Goal: Check status: Check status

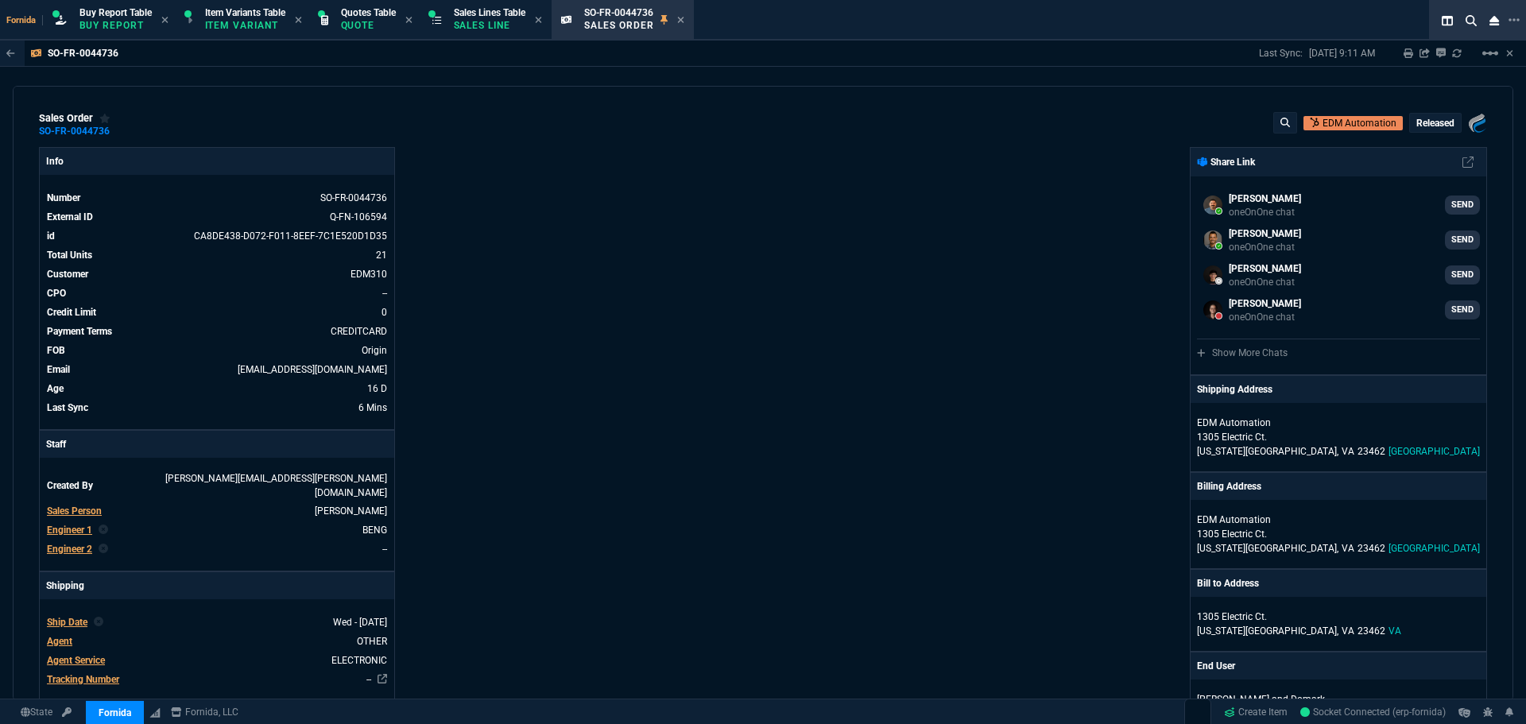
select select "1: BROV"
click at [120, 135] on icon at bounding box center [120, 131] width 9 height 10
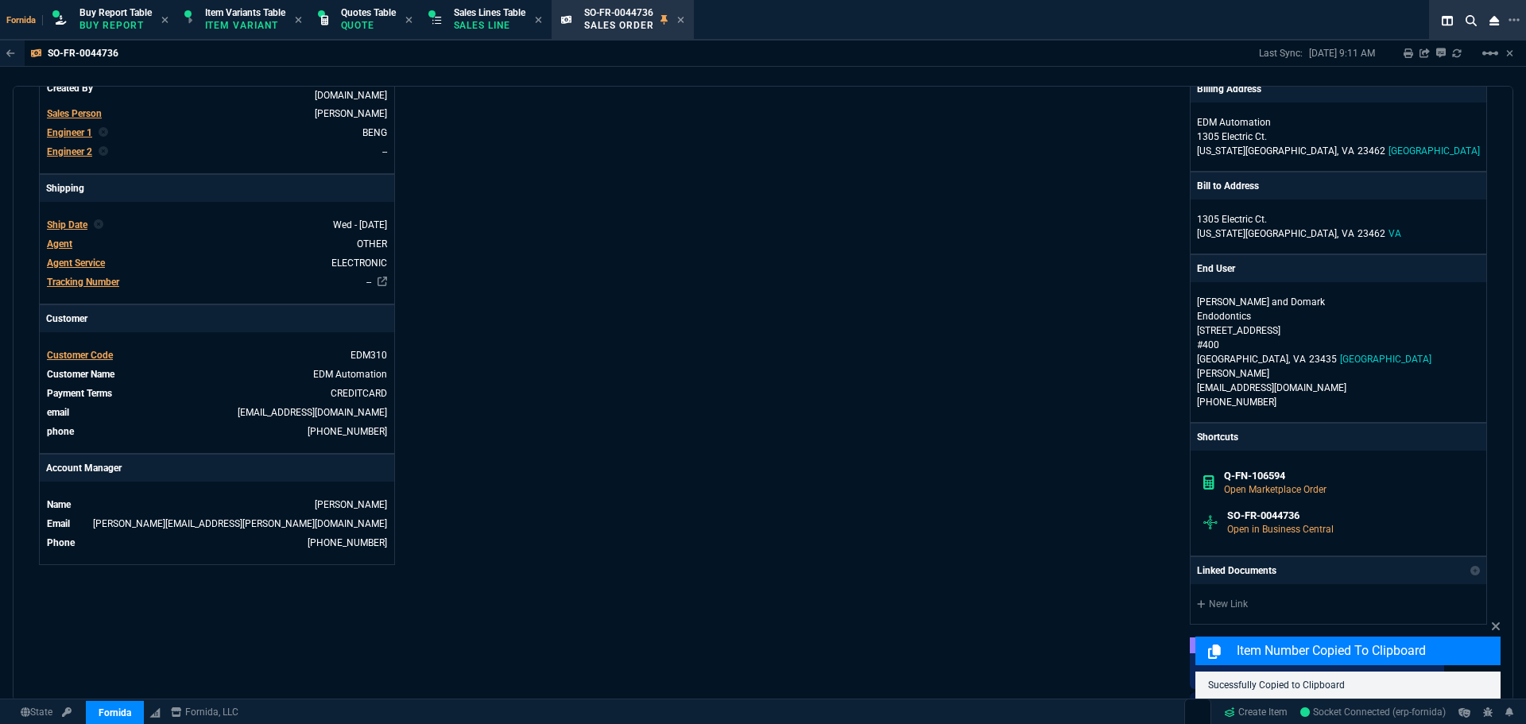
scroll to position [795, 0]
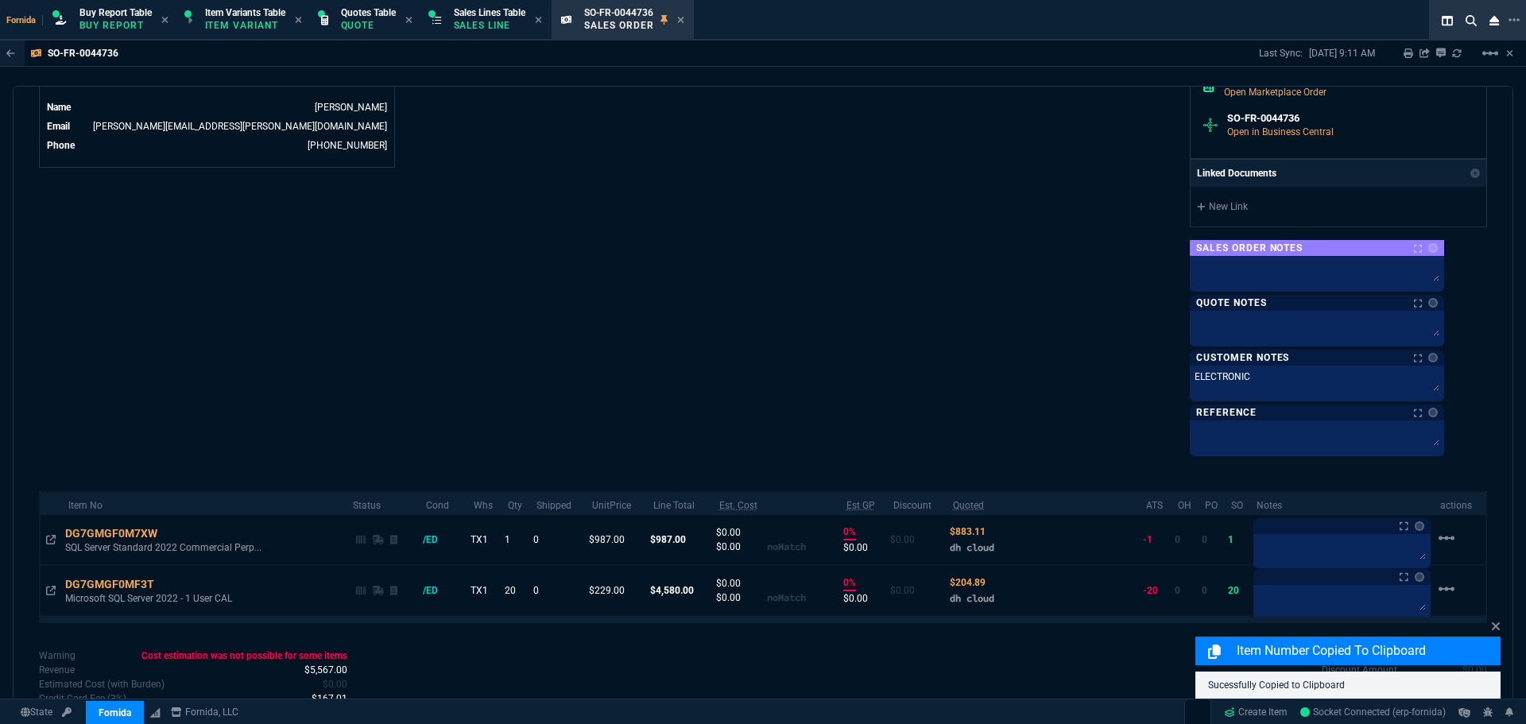
drag, startPoint x: 51, startPoint y: 524, endPoint x: 544, endPoint y: 373, distance: 515.3
click at [51, 535] on icon at bounding box center [51, 540] width 10 height 10
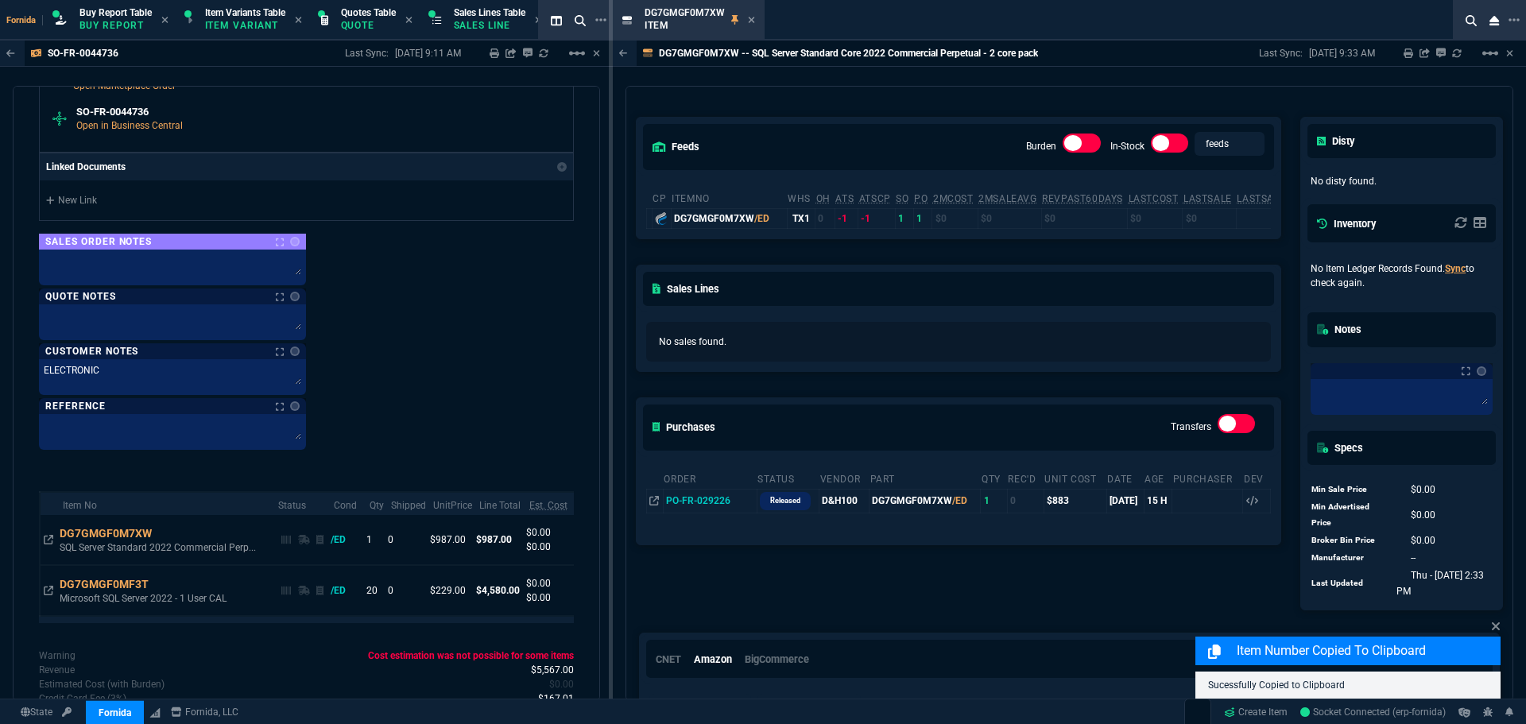
scroll to position [179, 0]
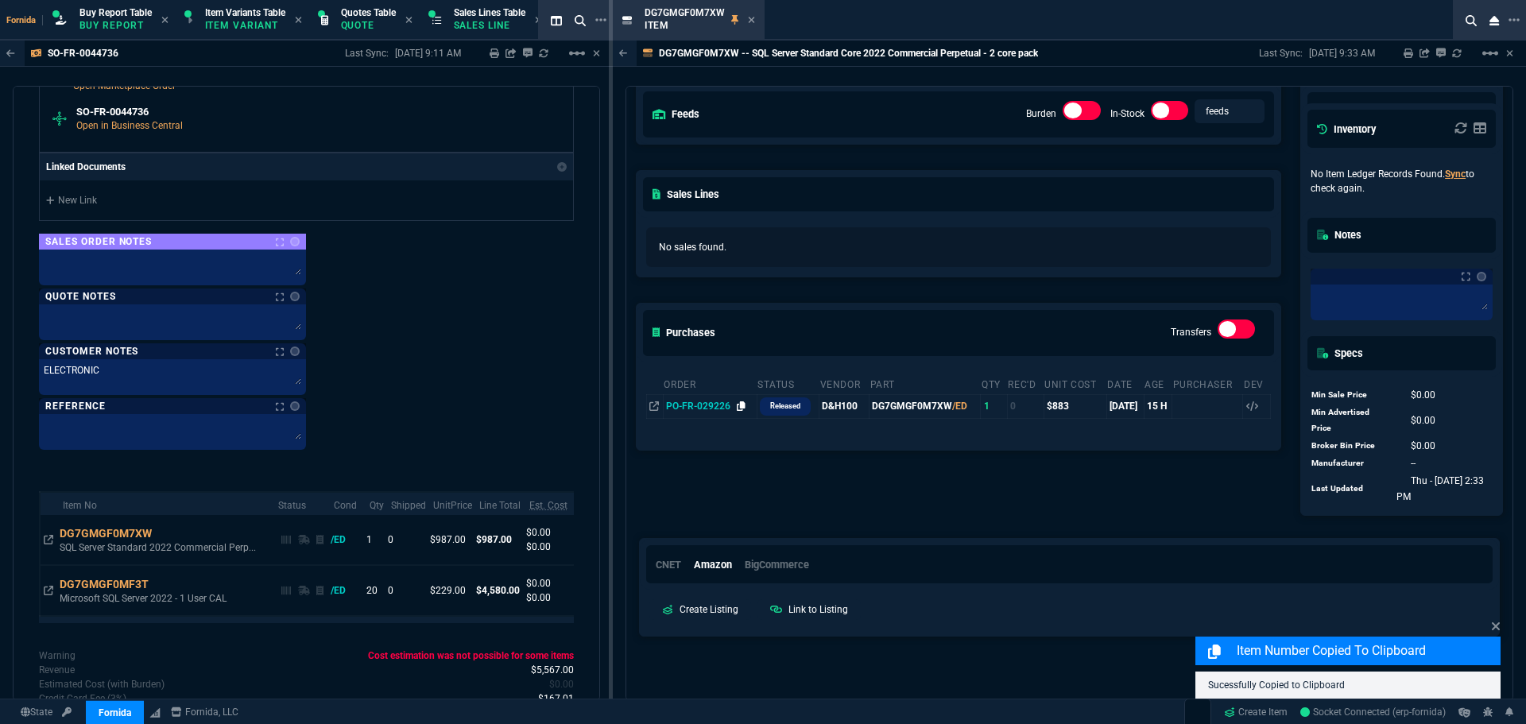
click at [741, 408] on icon at bounding box center [741, 406] width 9 height 10
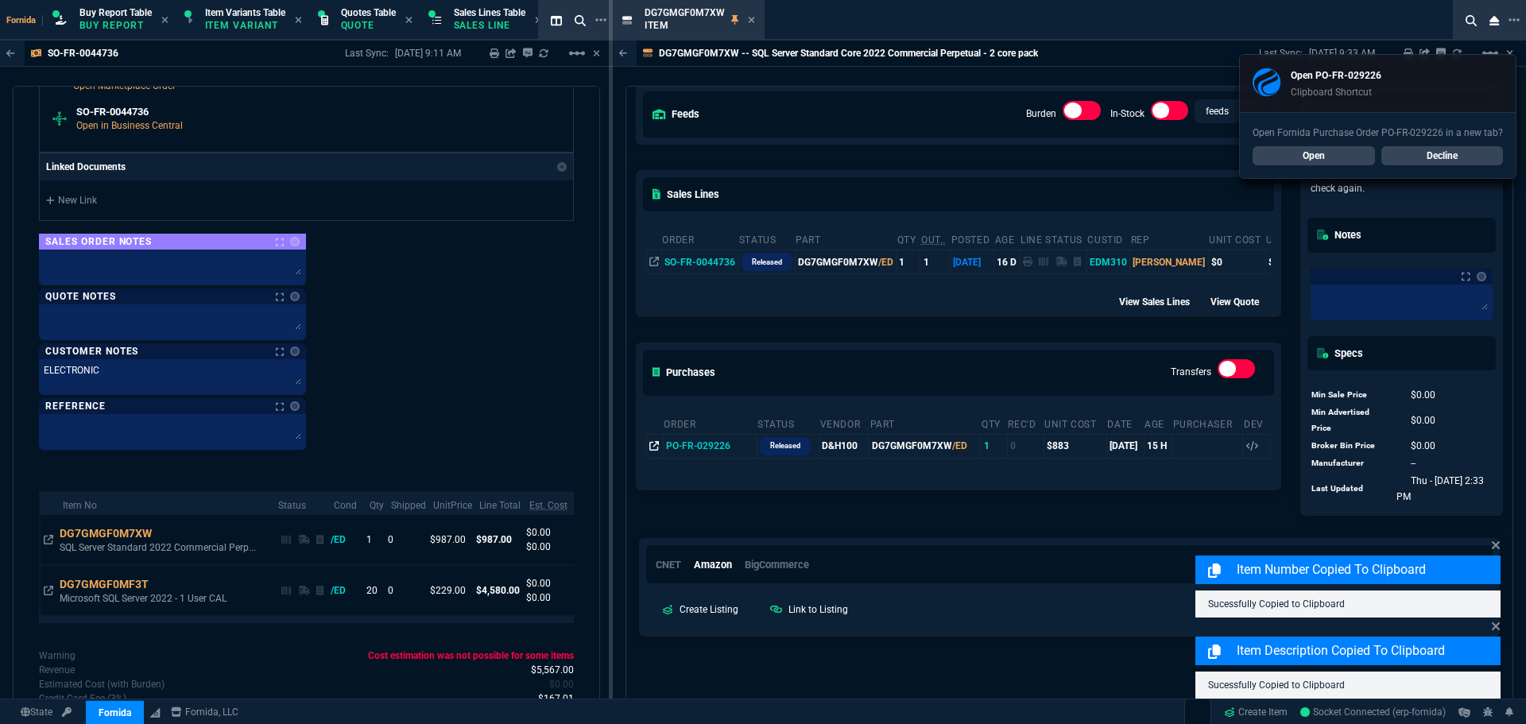
click at [656, 451] on icon at bounding box center [654, 446] width 10 height 10
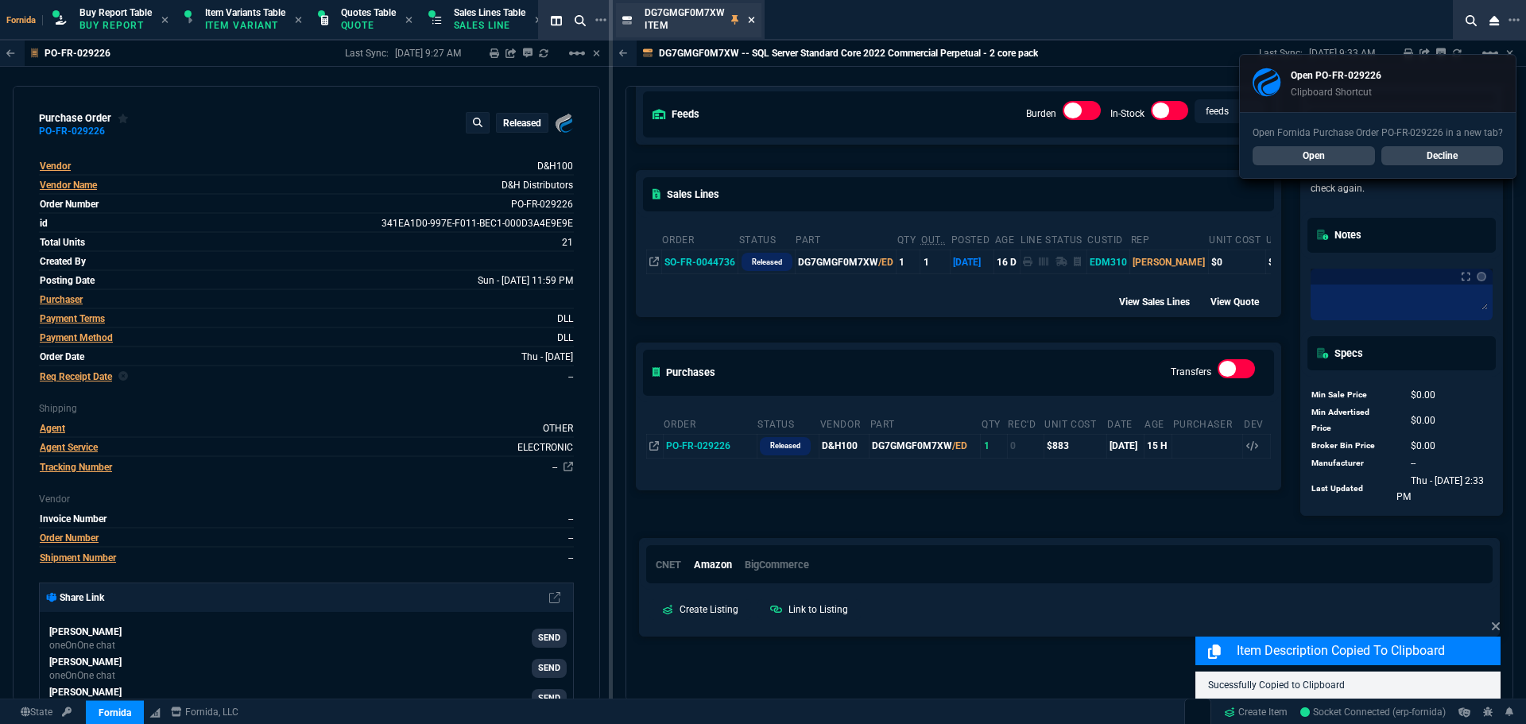
click at [749, 23] on icon at bounding box center [751, 20] width 7 height 10
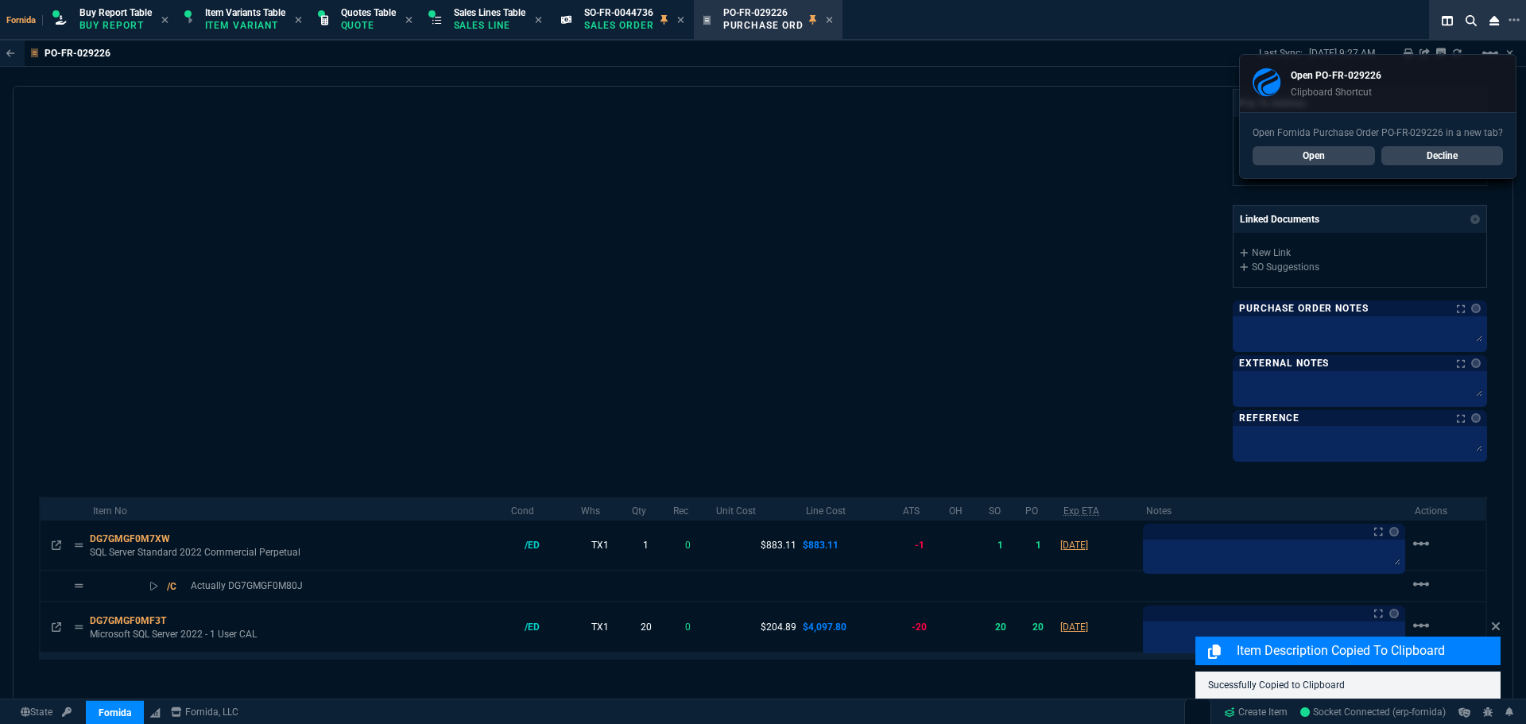
scroll to position [622, 0]
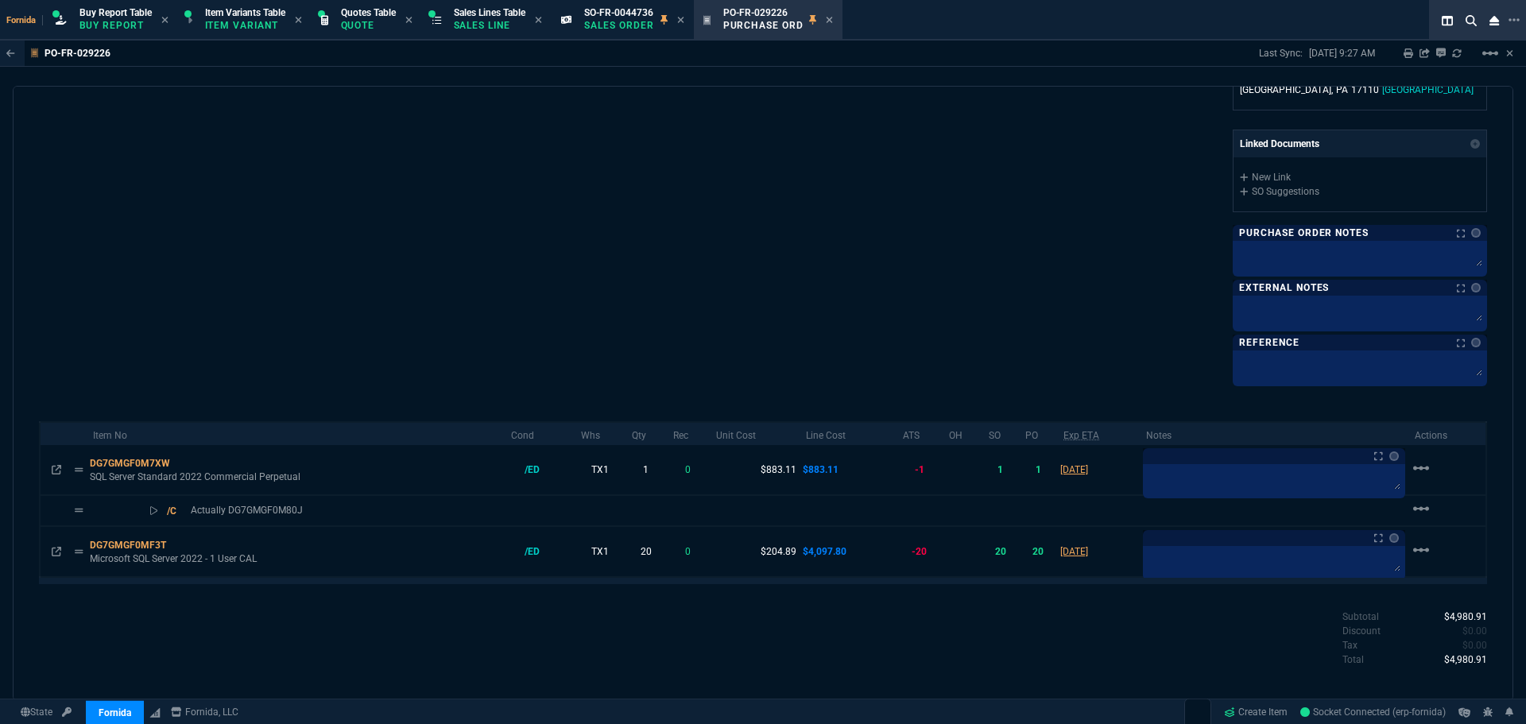
drag, startPoint x: 648, startPoint y: 234, endPoint x: 611, endPoint y: 131, distance: 108.8
click at [646, 14] on span "SO-FR-0044736" at bounding box center [618, 12] width 69 height 11
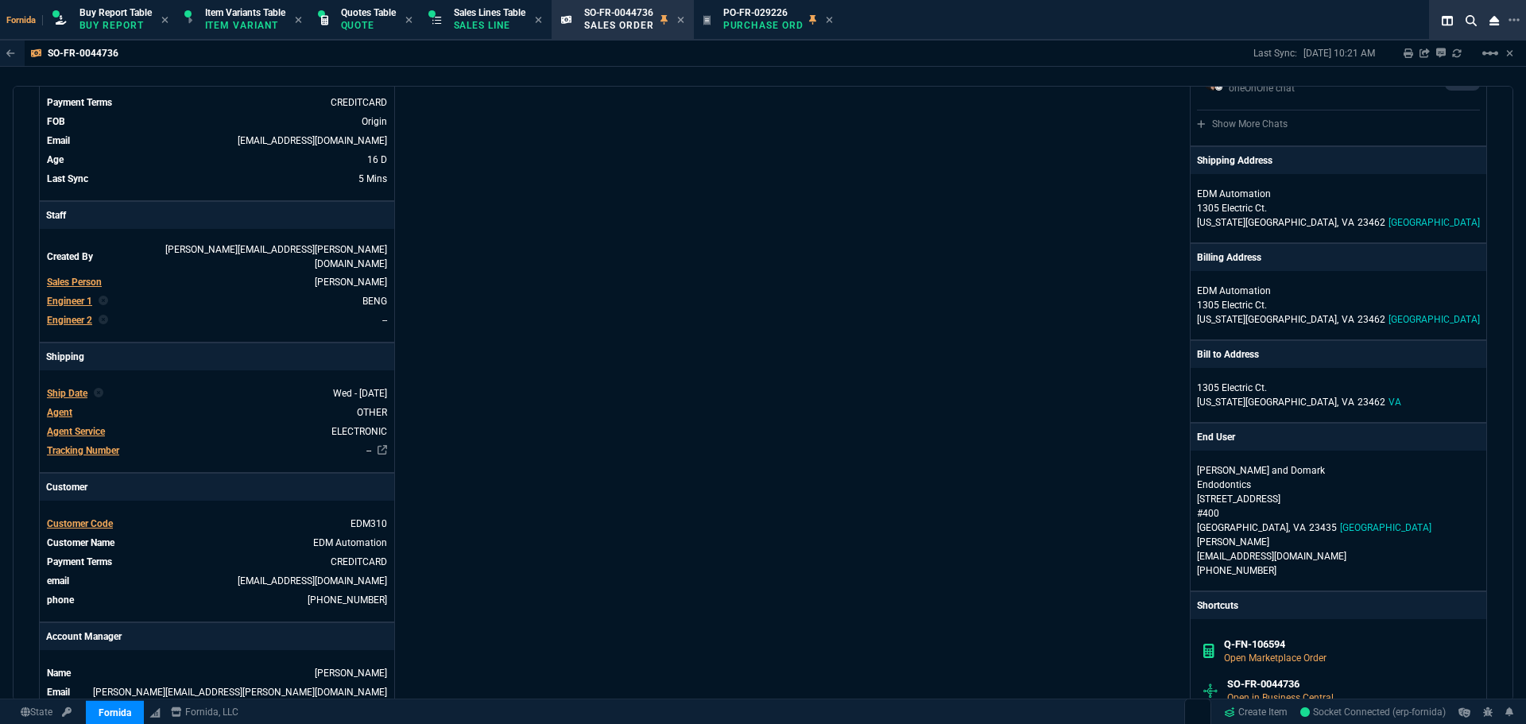
scroll to position [397, 0]
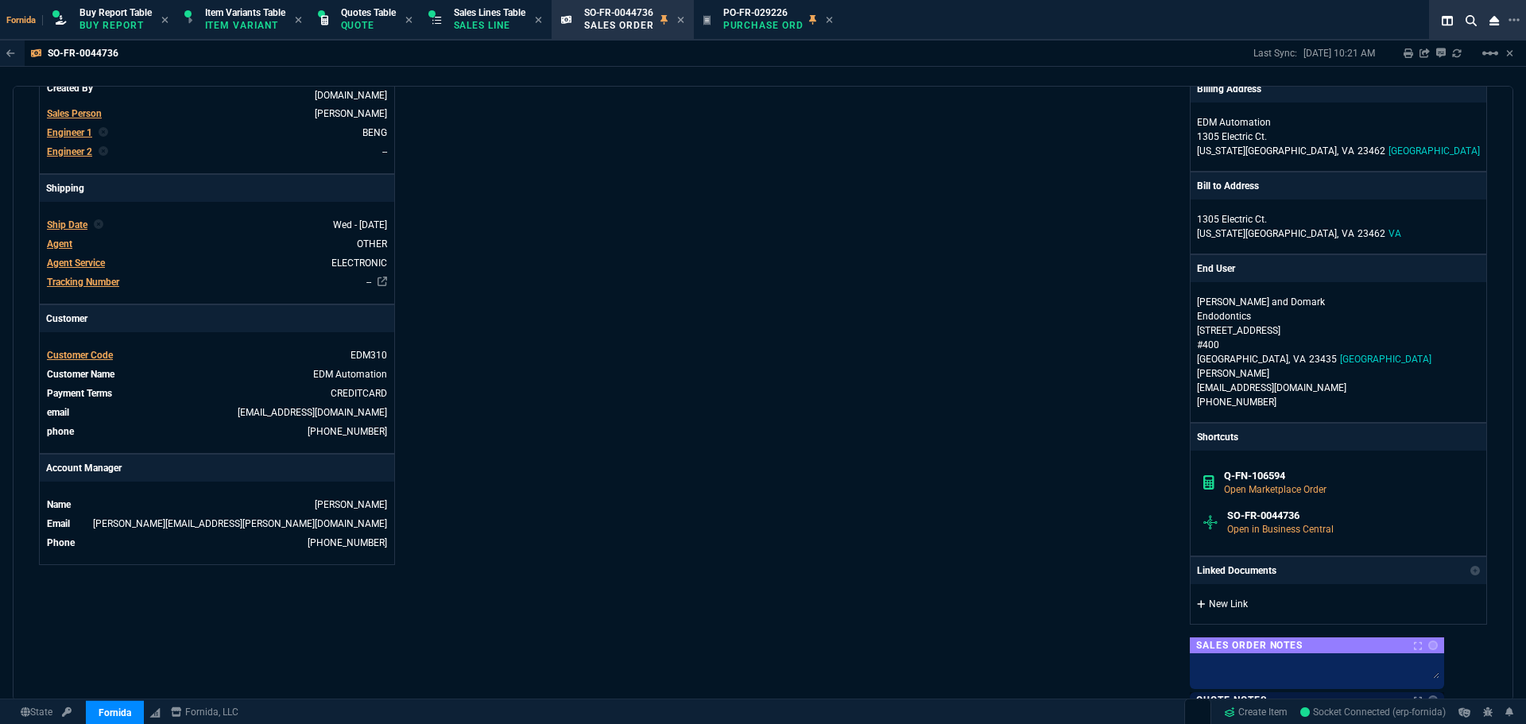
click at [1249, 597] on link "New Link" at bounding box center [1338, 604] width 283 height 14
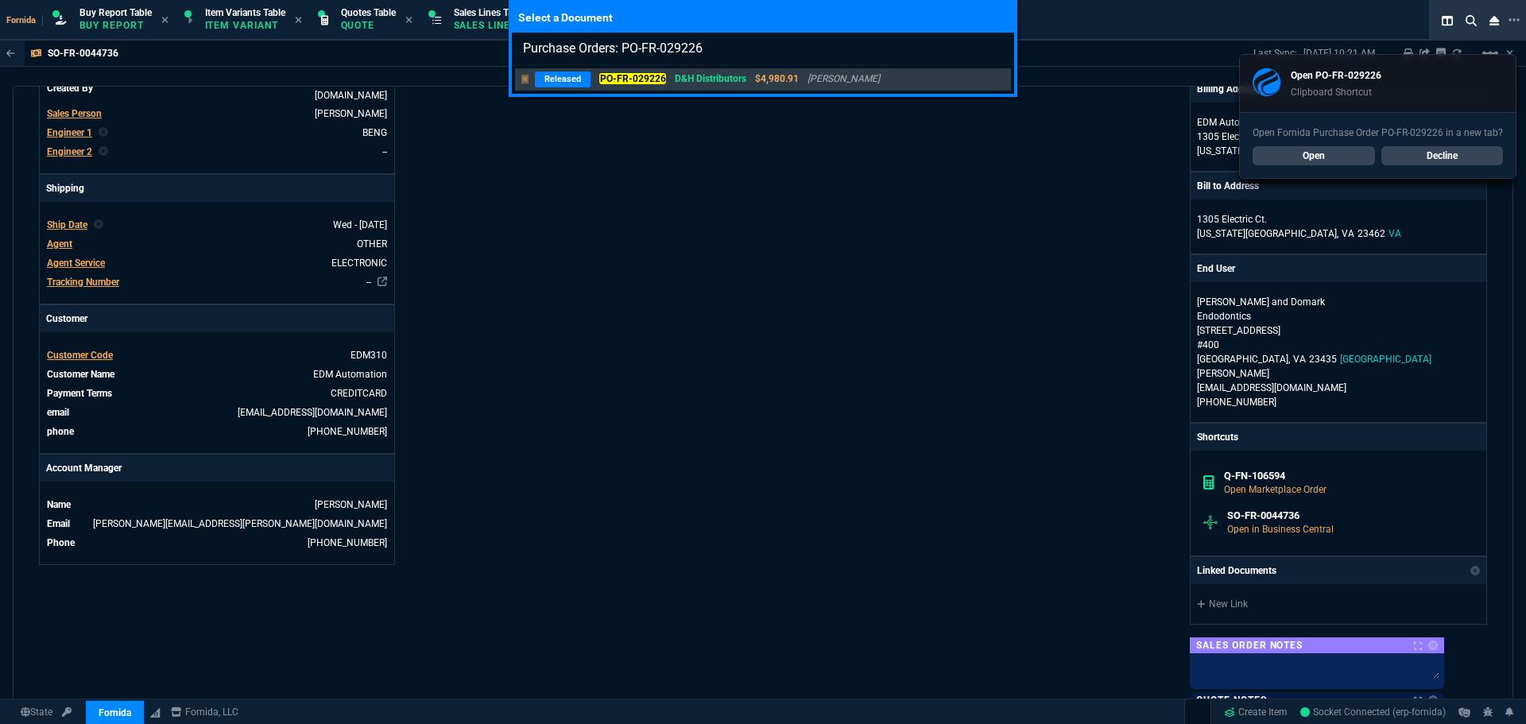
type input "Purchase Orders: PO-FR-029226"
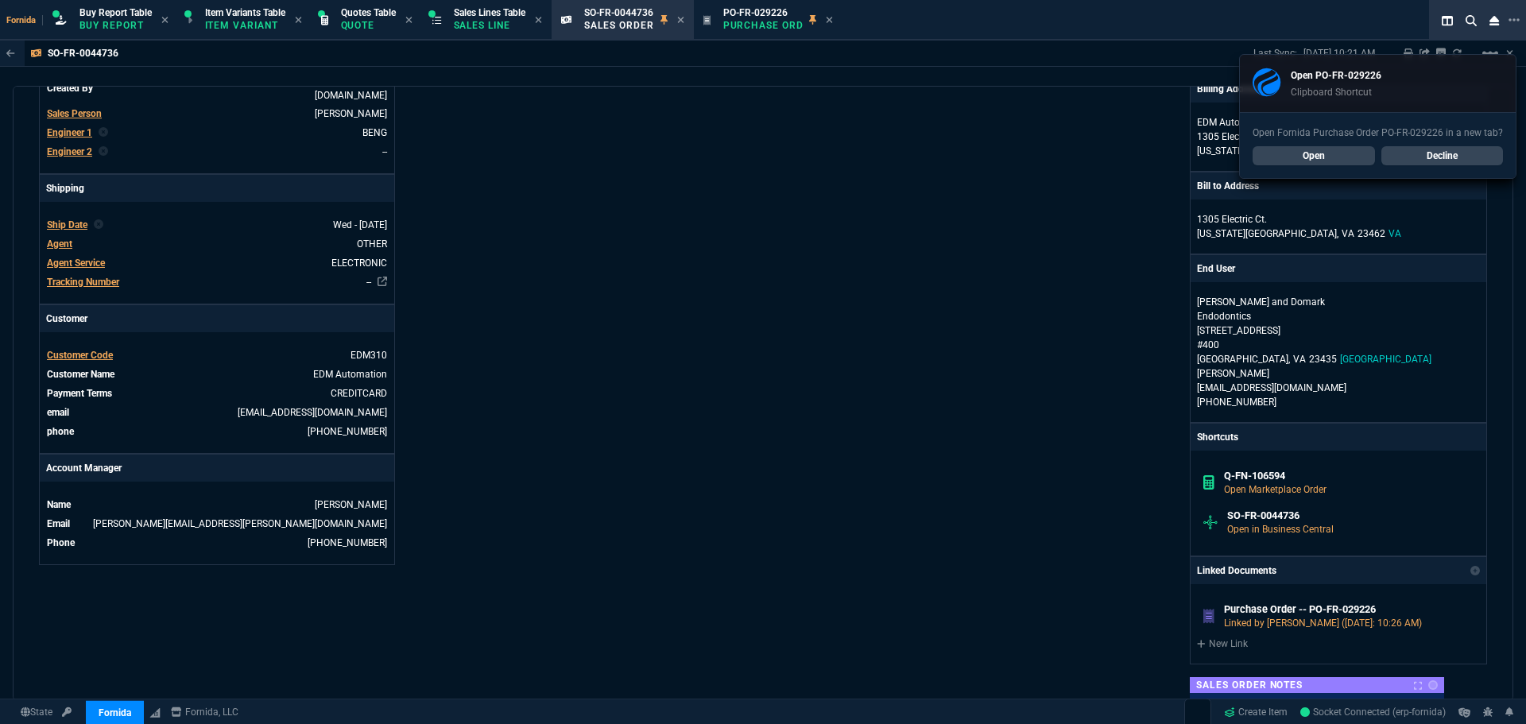
drag, startPoint x: 764, startPoint y: 464, endPoint x: 783, endPoint y: 466, distance: 18.3
click at [765, 464] on div "Fornida, LLC [STREET_ADDRESS] Share Link [PERSON_NAME] oneOnOne chat SEND [PERS…" at bounding box center [1125, 320] width 724 height 1140
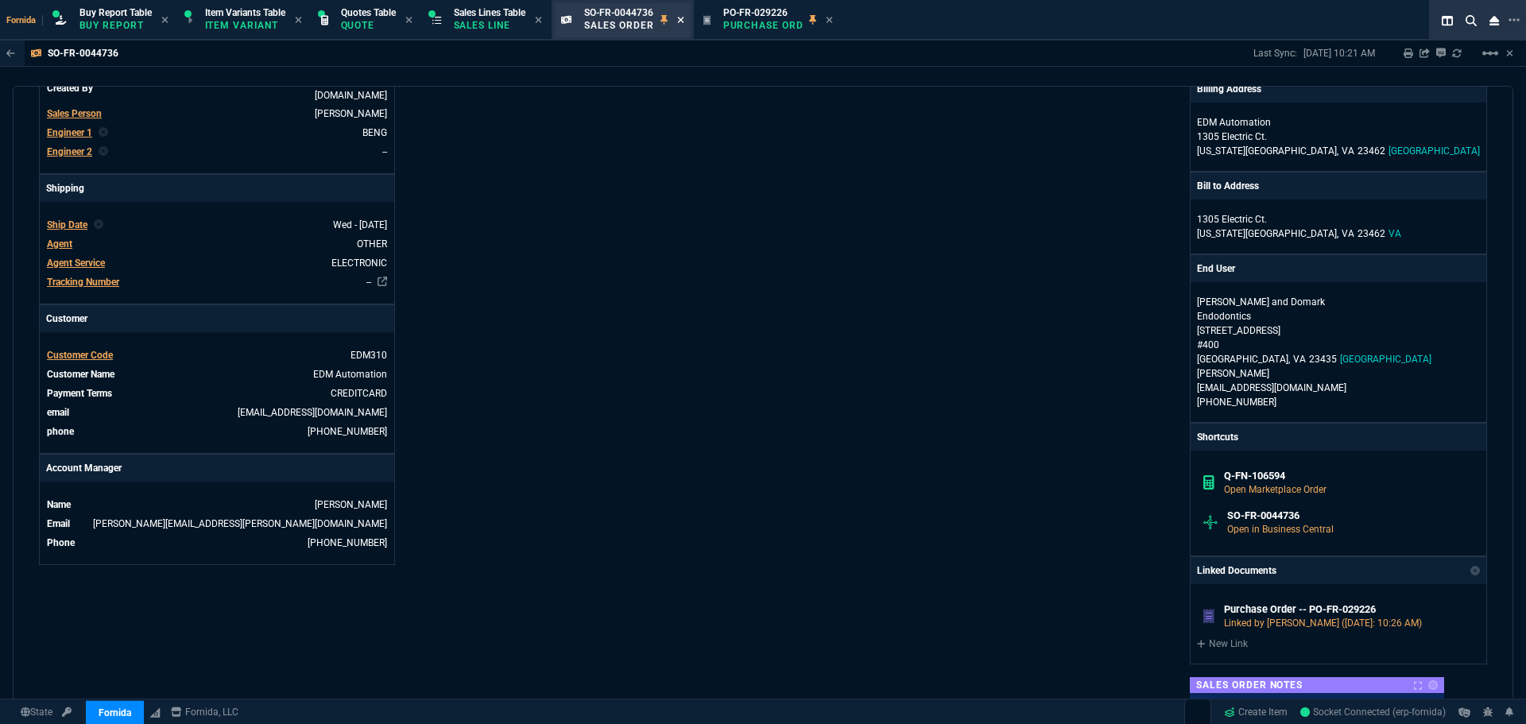
click at [683, 21] on icon at bounding box center [680, 20] width 6 height 6
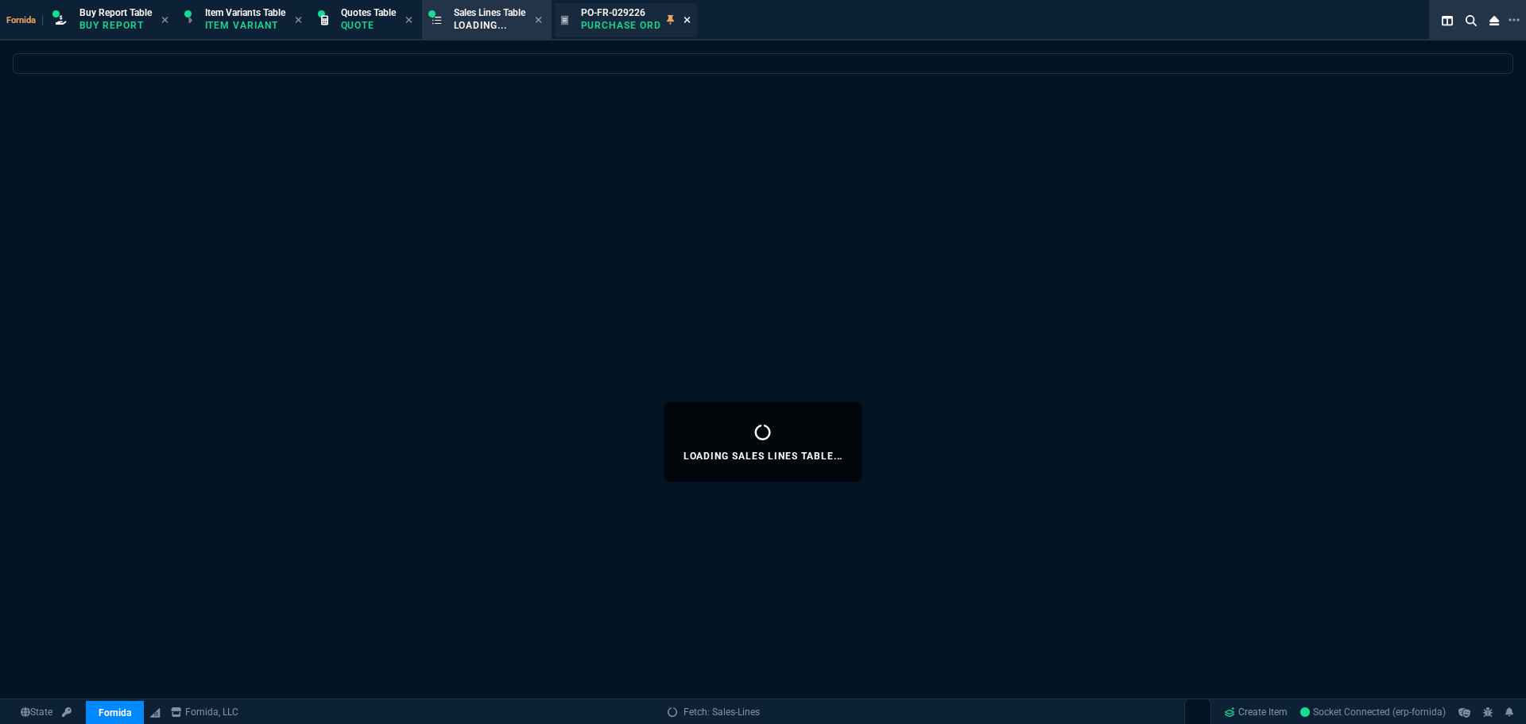
click at [690, 21] on icon at bounding box center [686, 20] width 6 height 6
select select
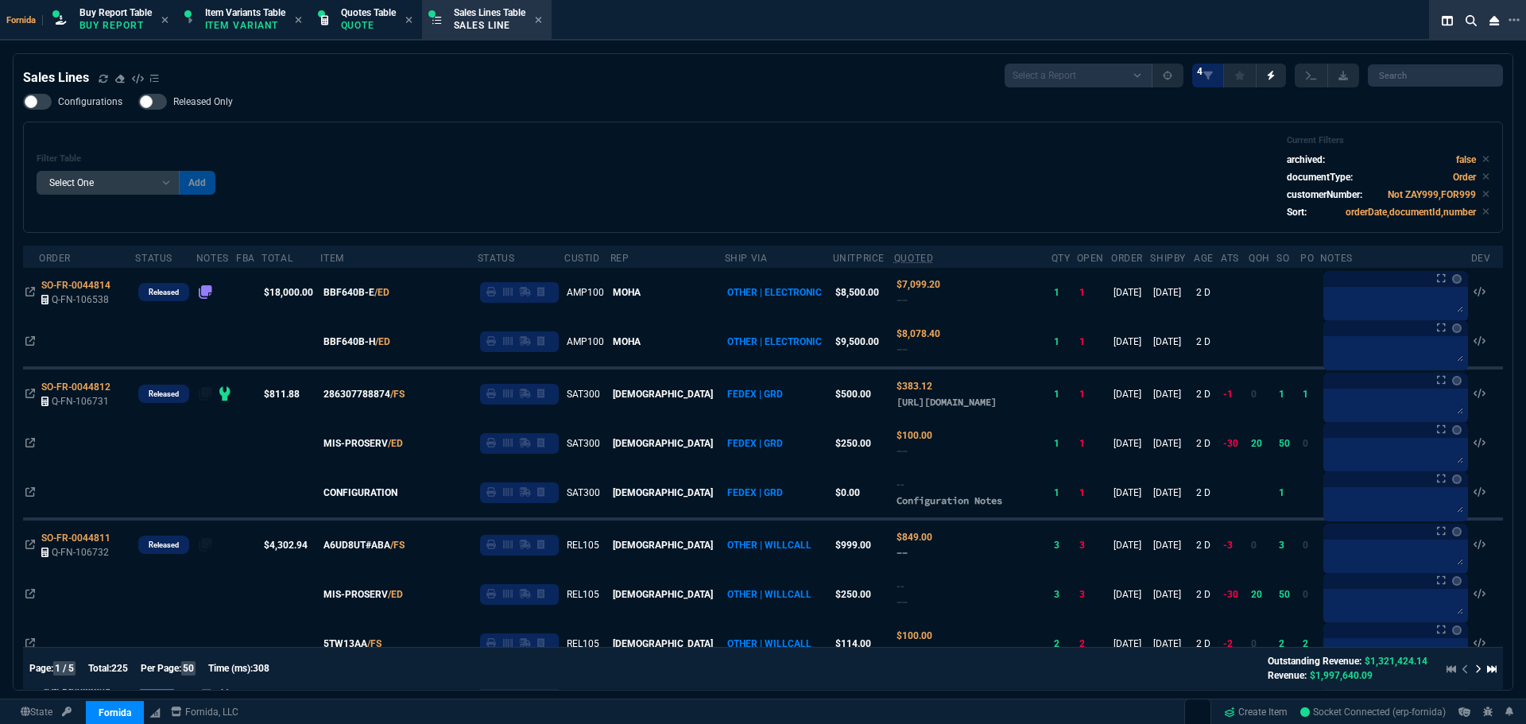
click at [598, 147] on div "Filter Table Select One Add Filter () Age () ATS () Cond (itemVariantCode) Cust…" at bounding box center [763, 177] width 1453 height 84
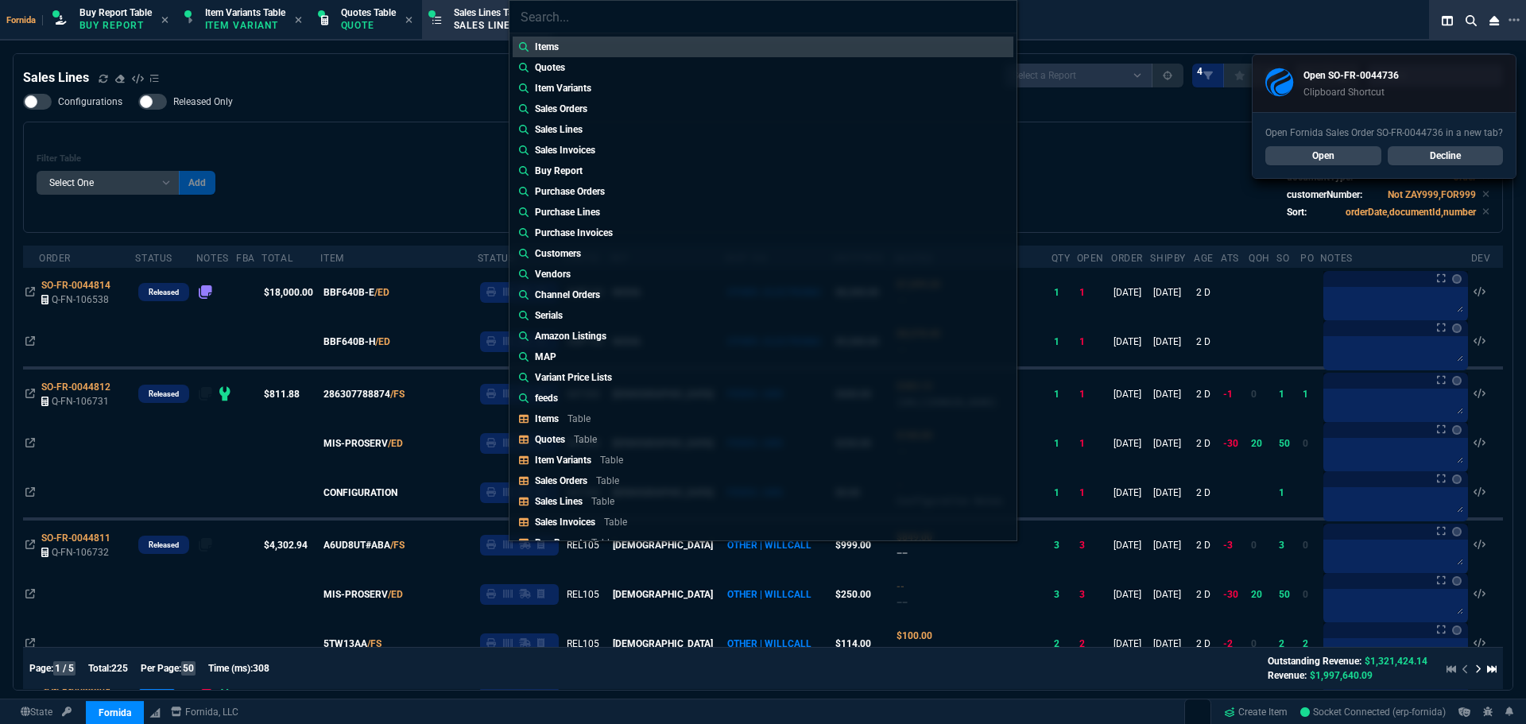
type input "Sales Orders: SO-FR-0044736*"
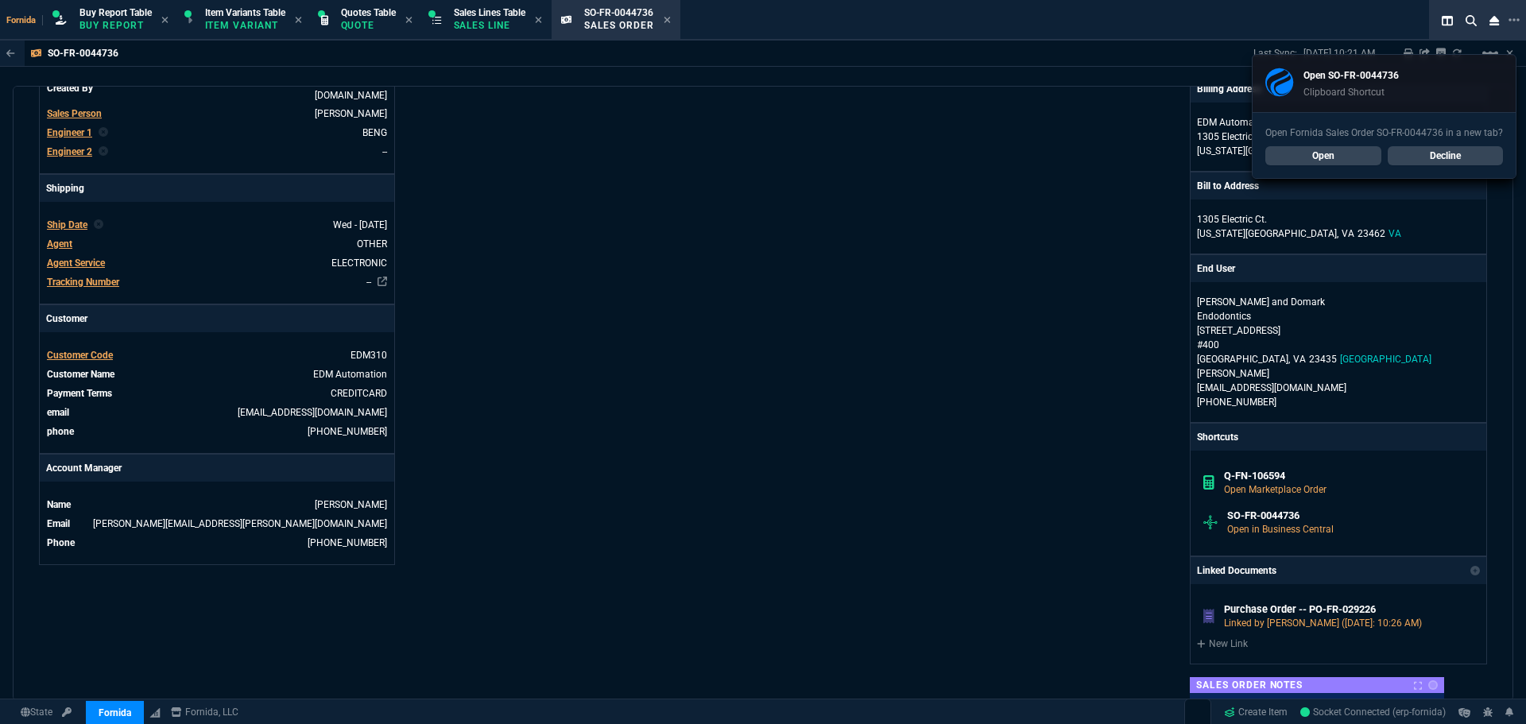
scroll to position [795, 0]
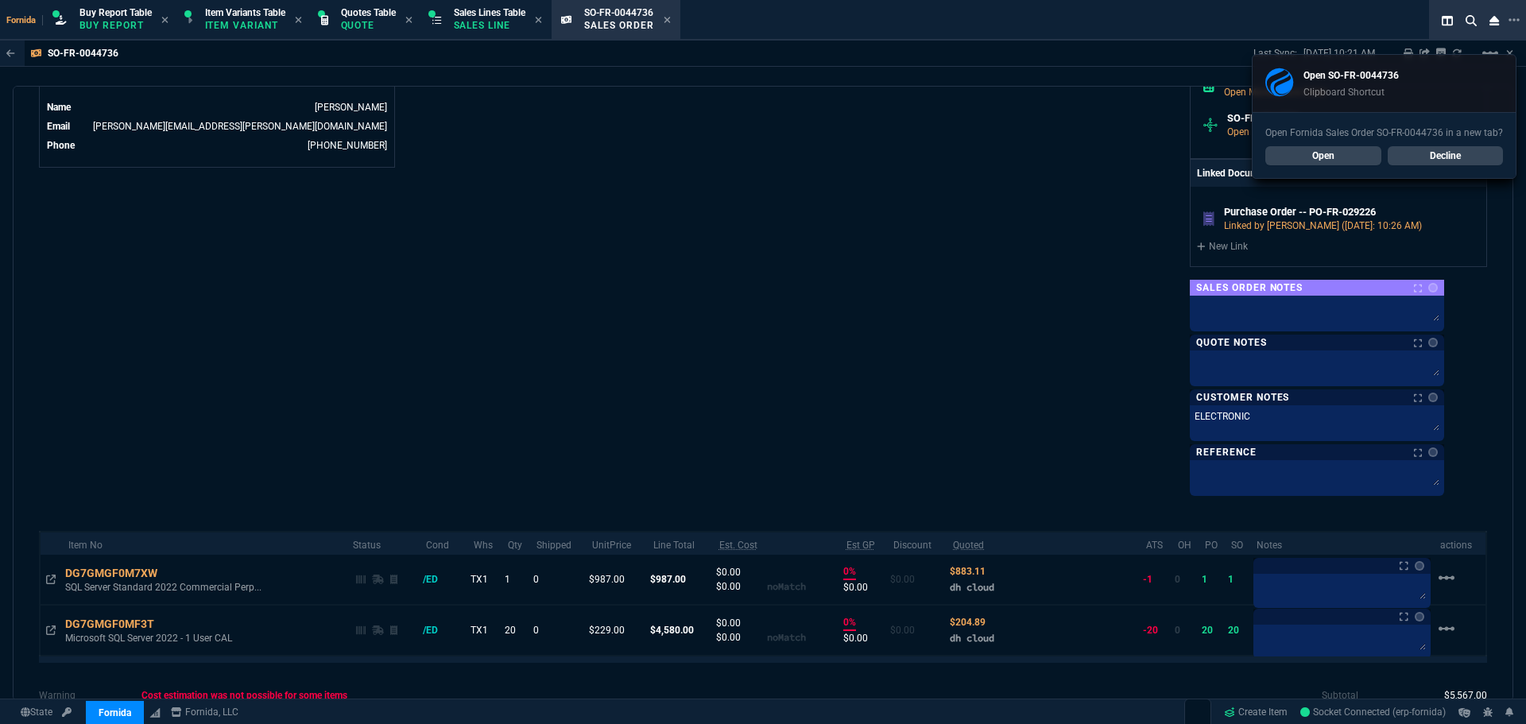
click at [1489, 152] on link "Decline" at bounding box center [1445, 155] width 116 height 19
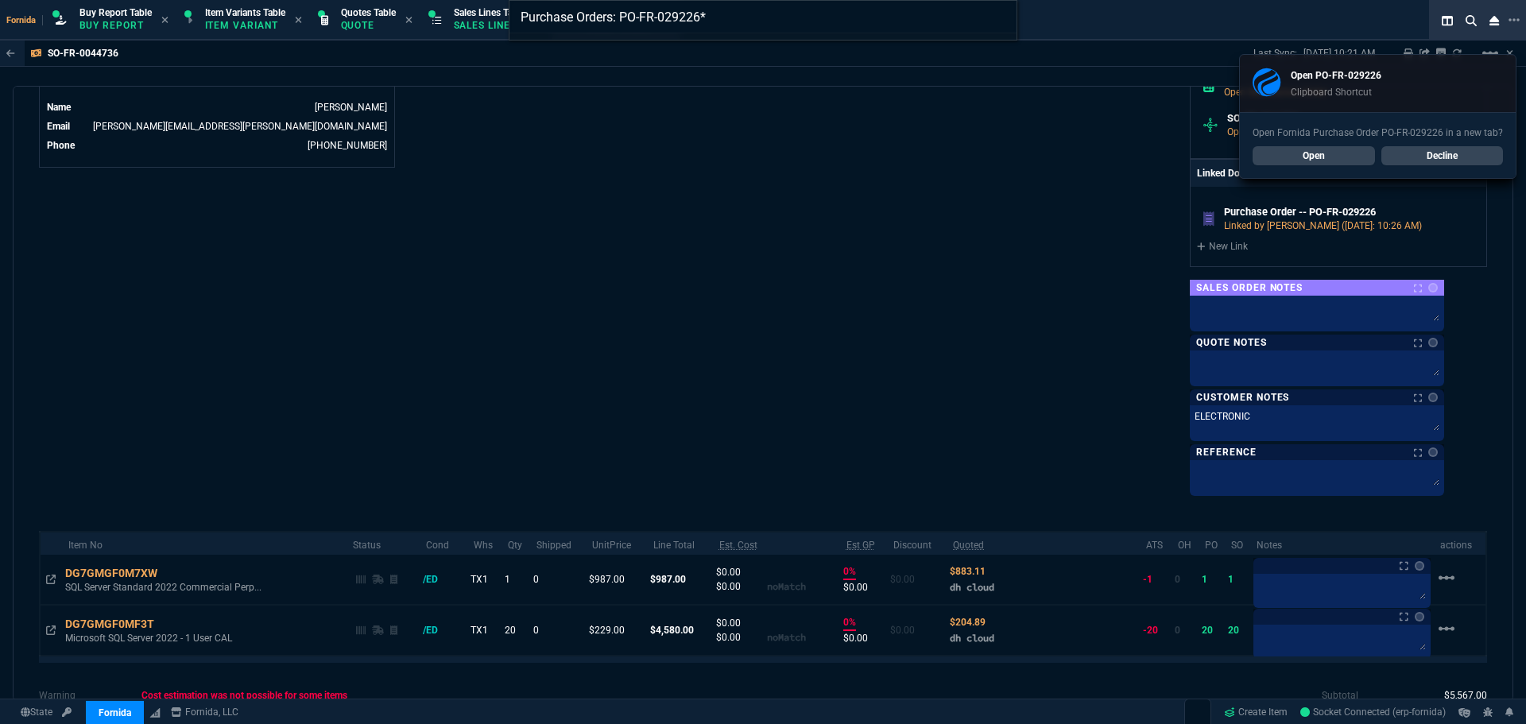
type input "Purchase Orders: PO-FR-029226"
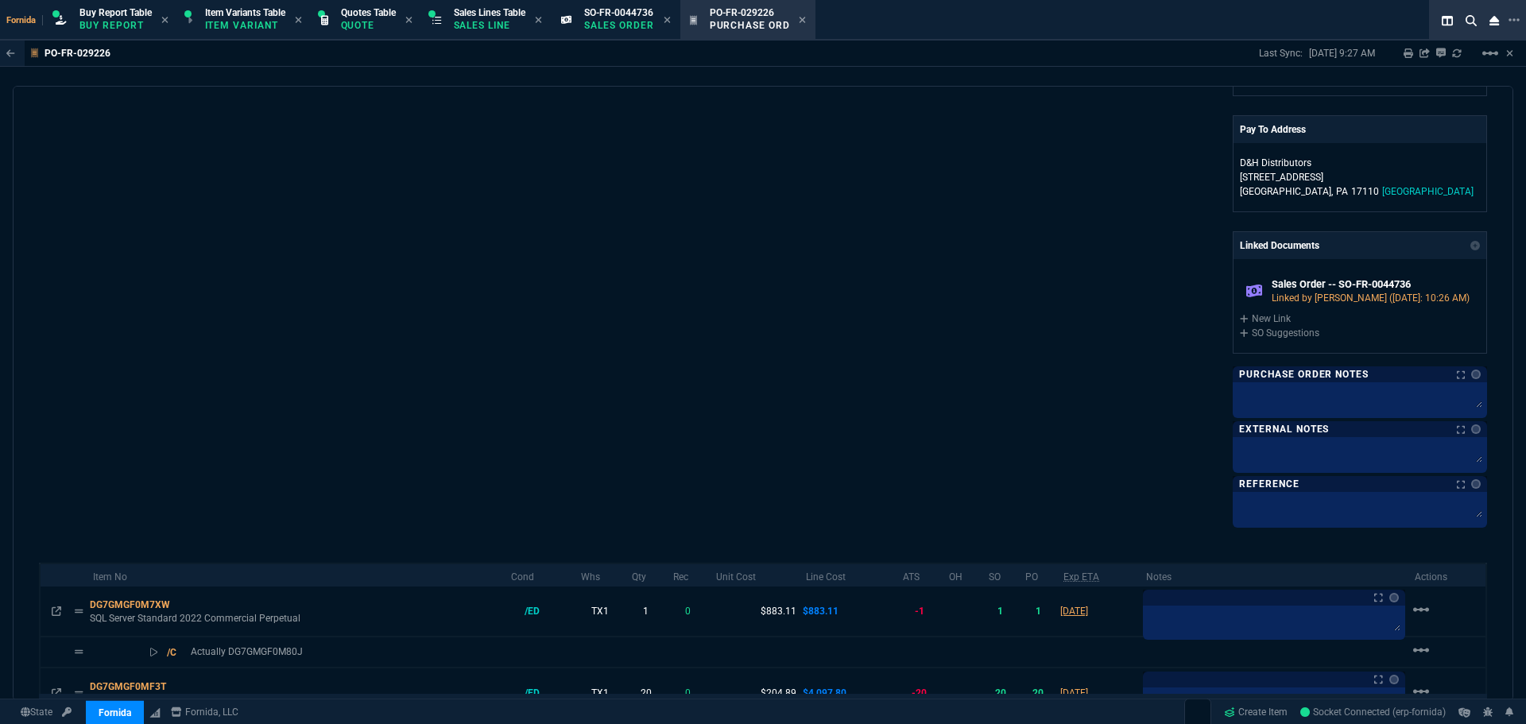
scroll to position [681, 0]
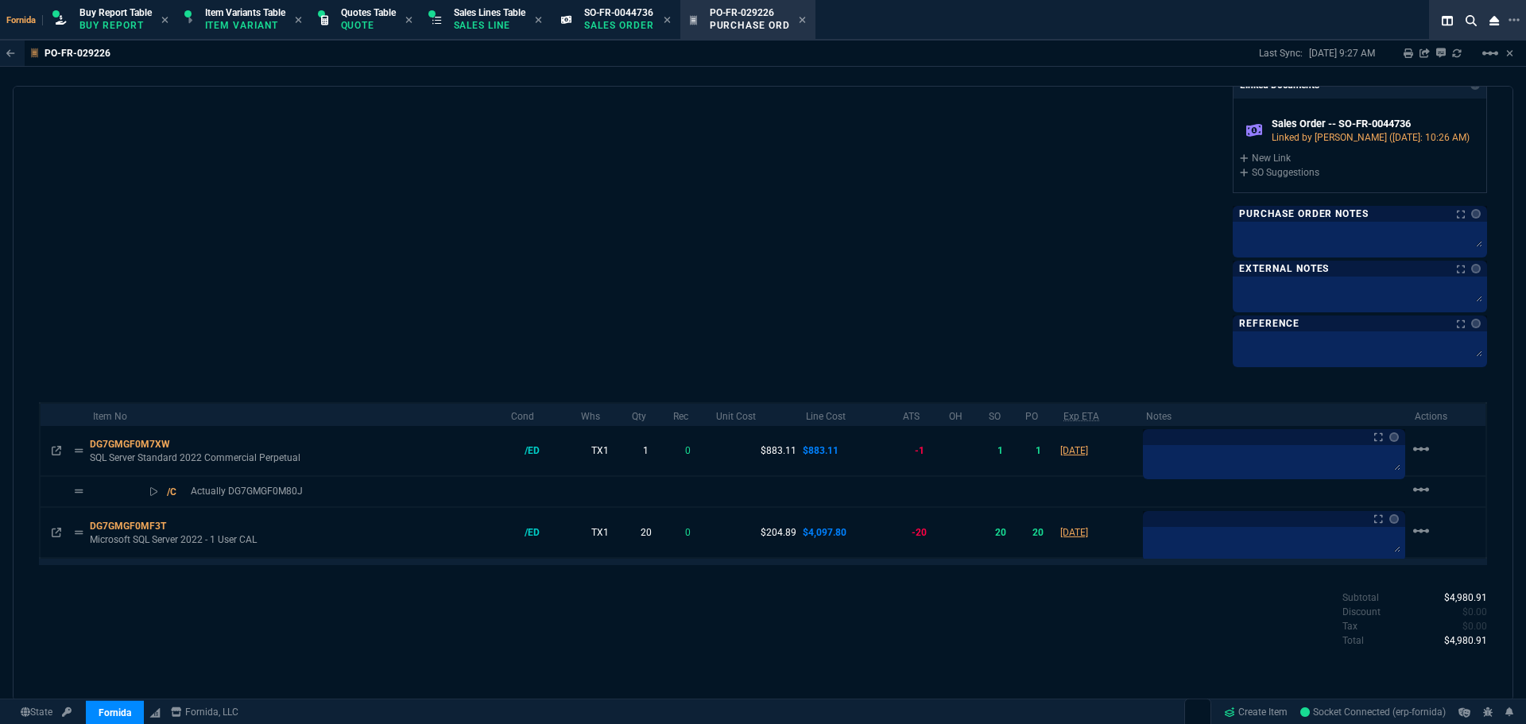
click at [633, 45] on div "PO-FR-029226 Last Sync: [DATE] 9:27 AM Sharing PO-FR-029226 Link Dev Link Share…" at bounding box center [763, 54] width 1526 height 26
drag, startPoint x: 631, startPoint y: 26, endPoint x: 656, endPoint y: 189, distance: 164.8
click at [631, 25] on p "Sales Order" at bounding box center [619, 25] width 70 height 13
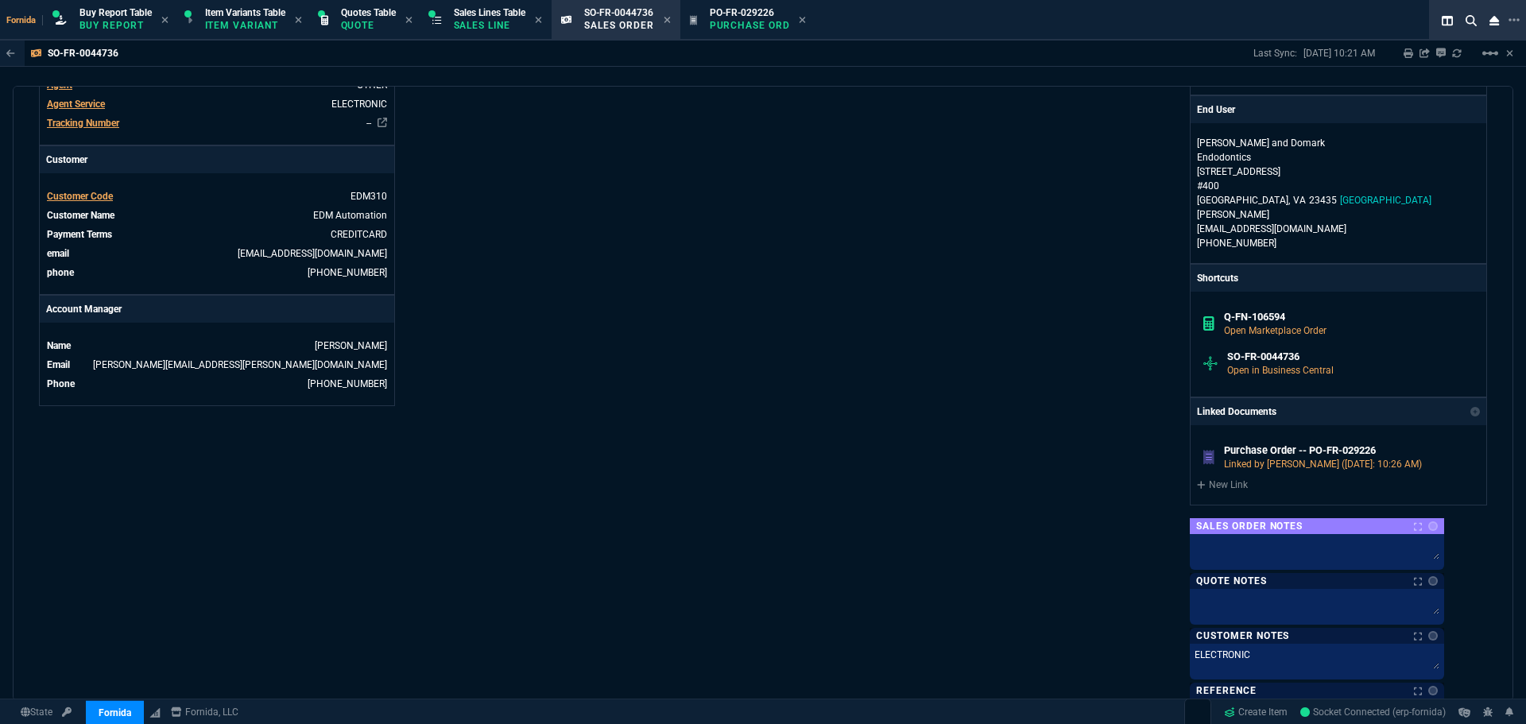
scroll to position [892, 0]
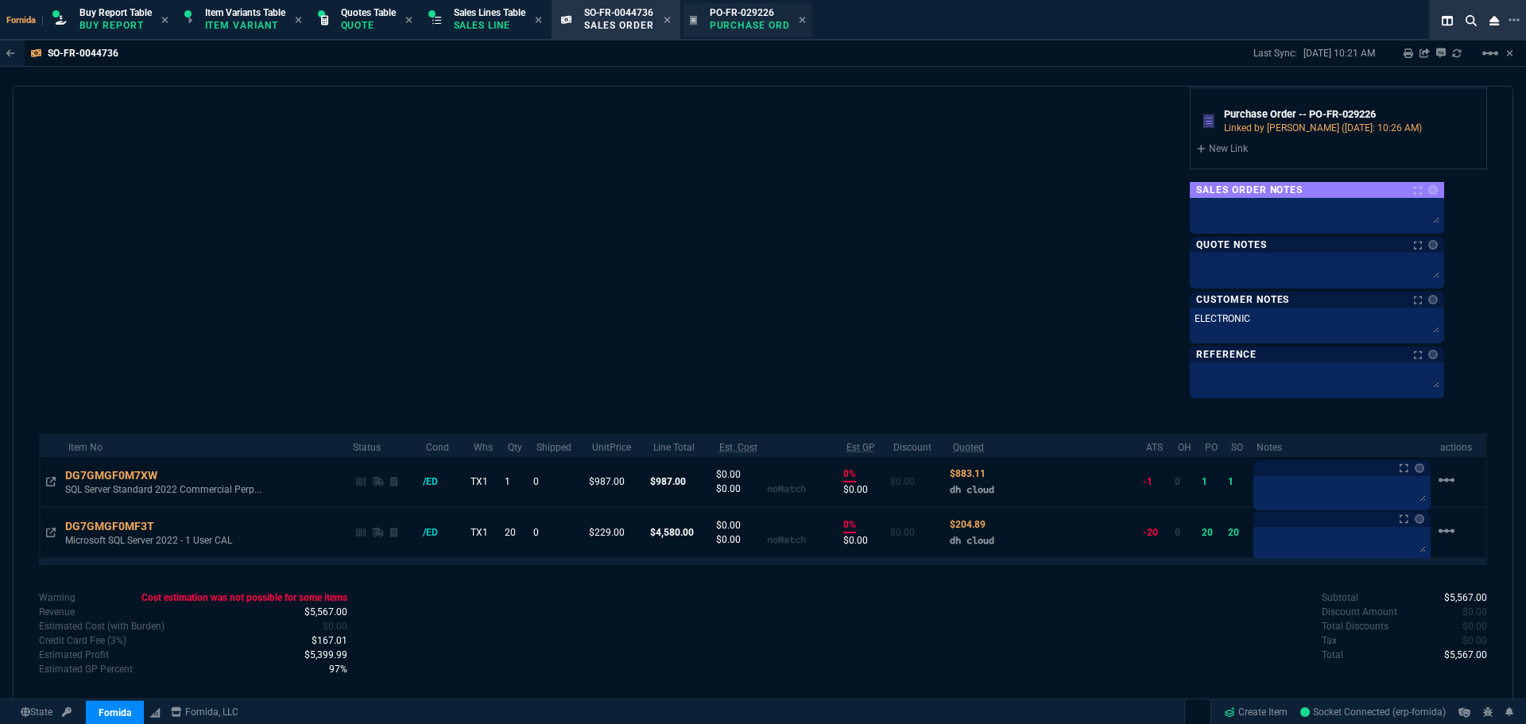
click at [760, 21] on p "Purchase Order" at bounding box center [749, 25] width 79 height 13
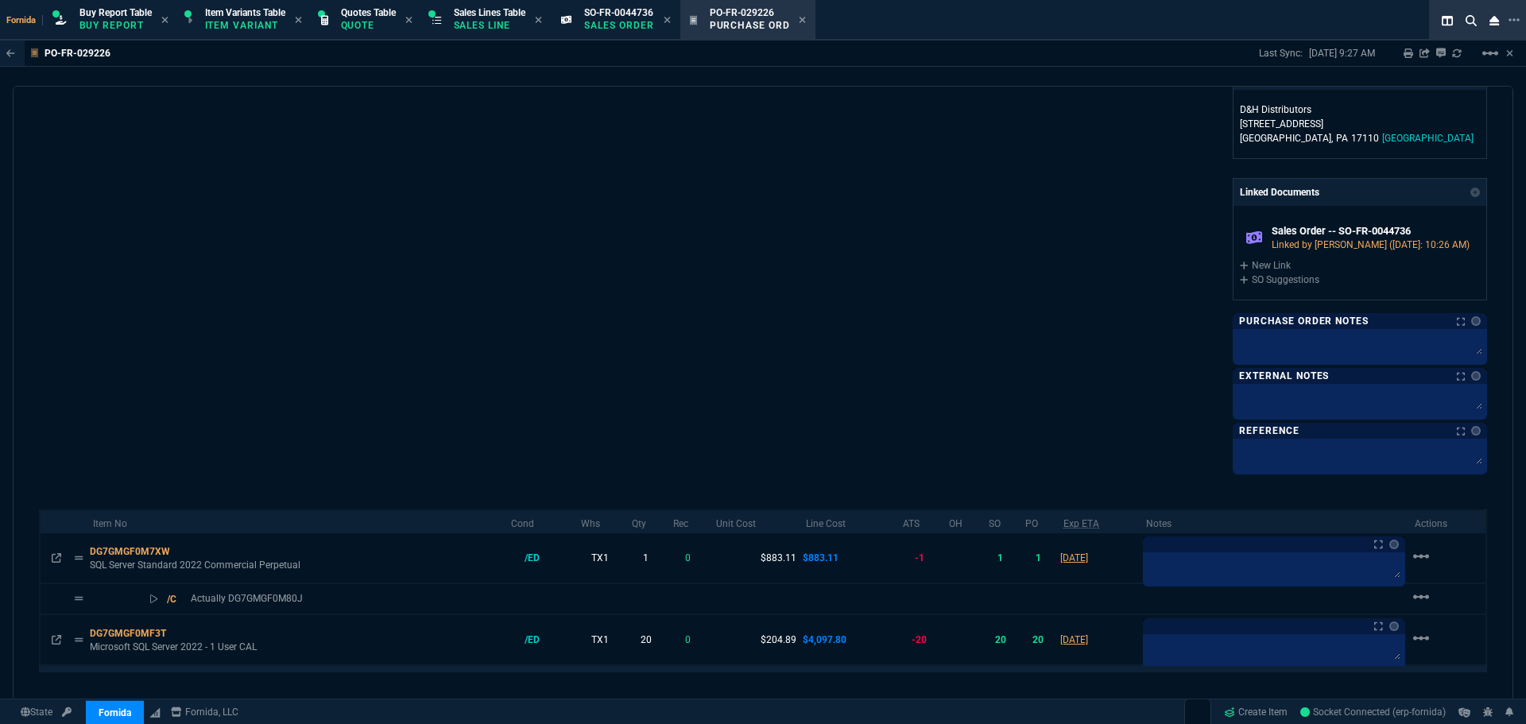
scroll to position [681, 0]
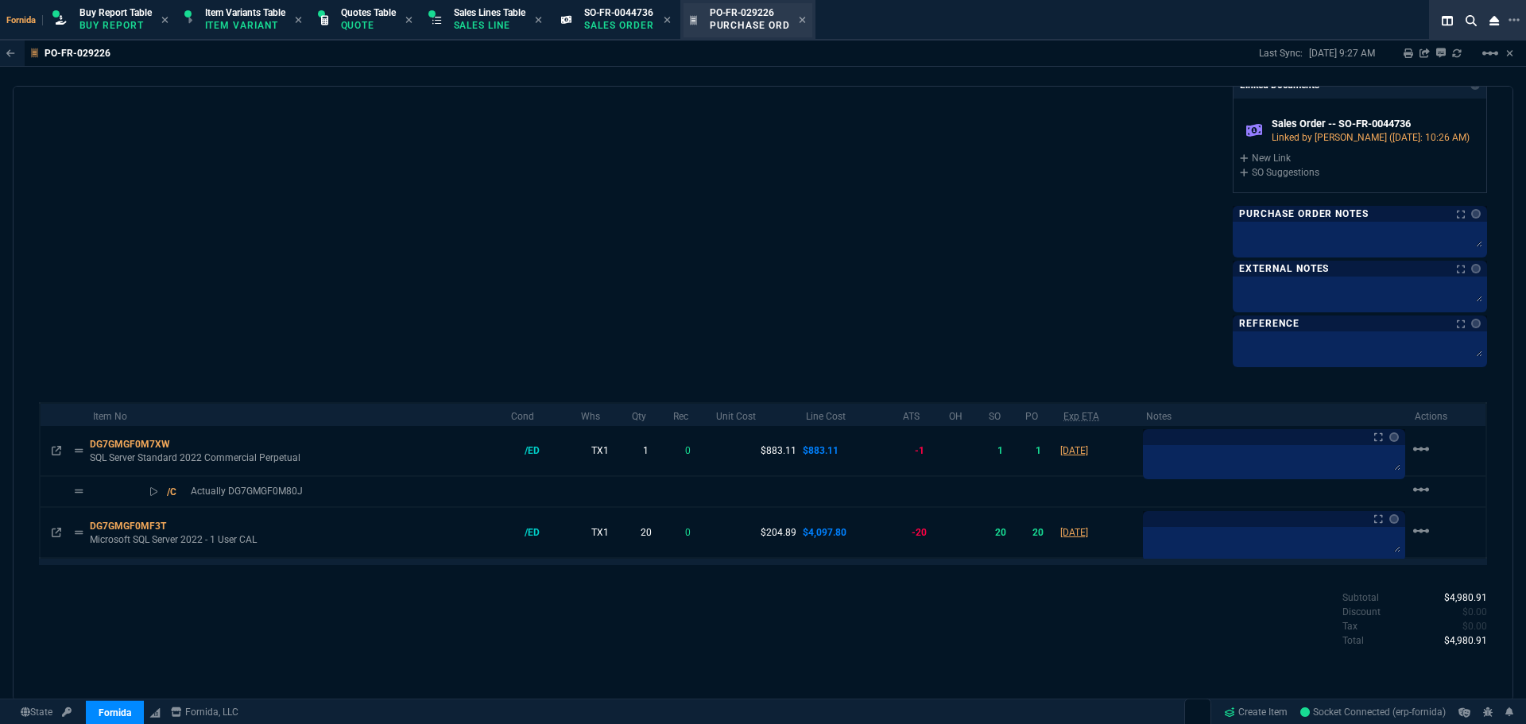
click at [671, 18] on icon at bounding box center [667, 20] width 7 height 10
click at [676, 19] on icon at bounding box center [673, 20] width 6 height 6
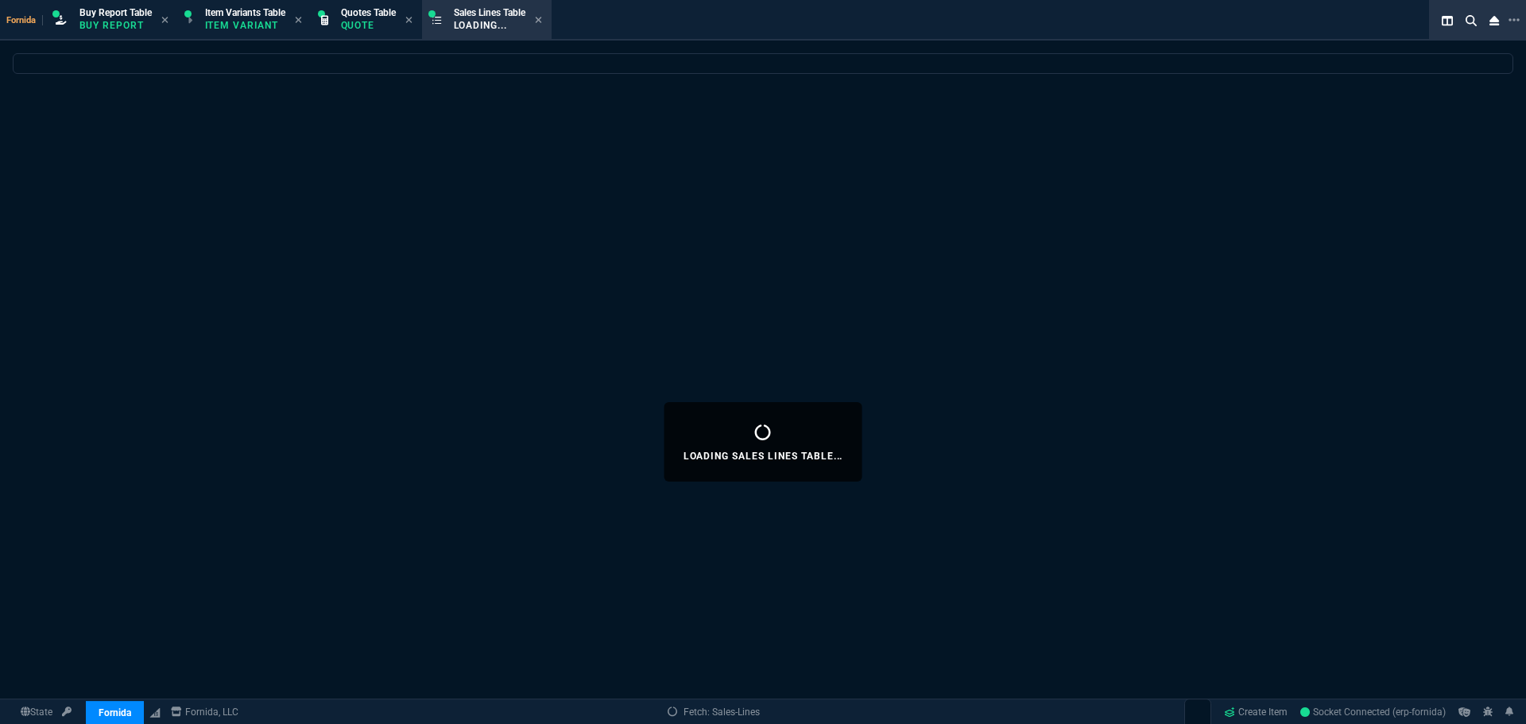
select select
